Goal: Book appointment/travel/reservation

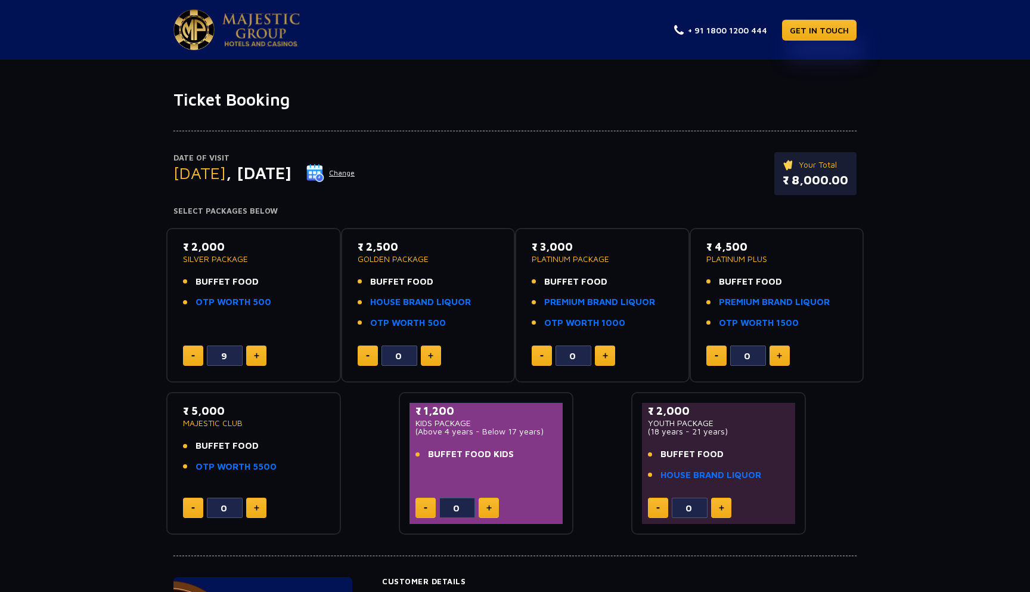
type input "10"
click at [265, 349] on button at bounding box center [256, 355] width 20 height 20
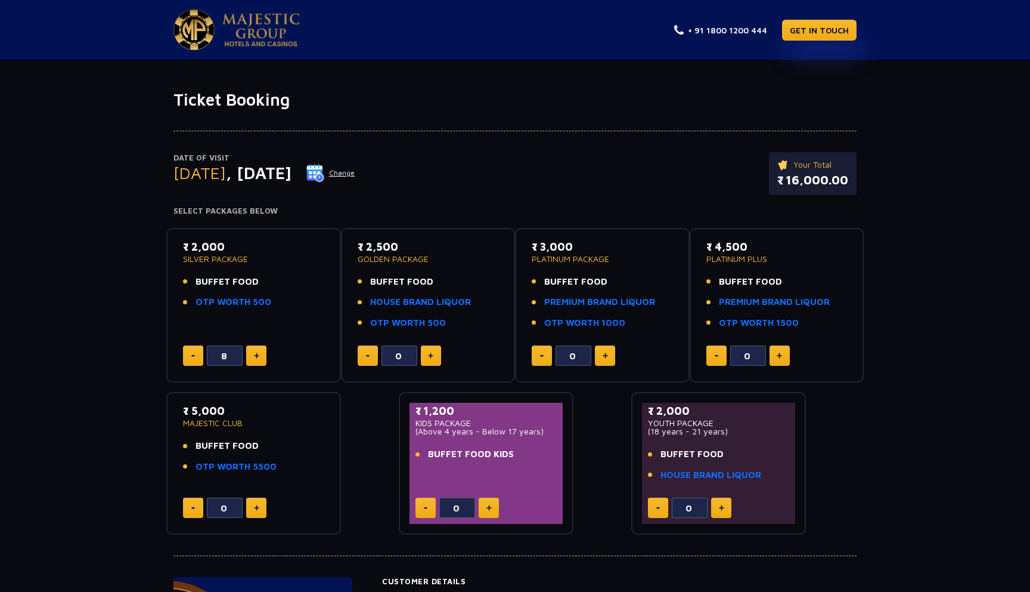
click at [265, 349] on button at bounding box center [256, 355] width 20 height 20
click at [187, 358] on button at bounding box center [193, 355] width 20 height 20
type input "9"
